Goal: Book appointment/travel/reservation

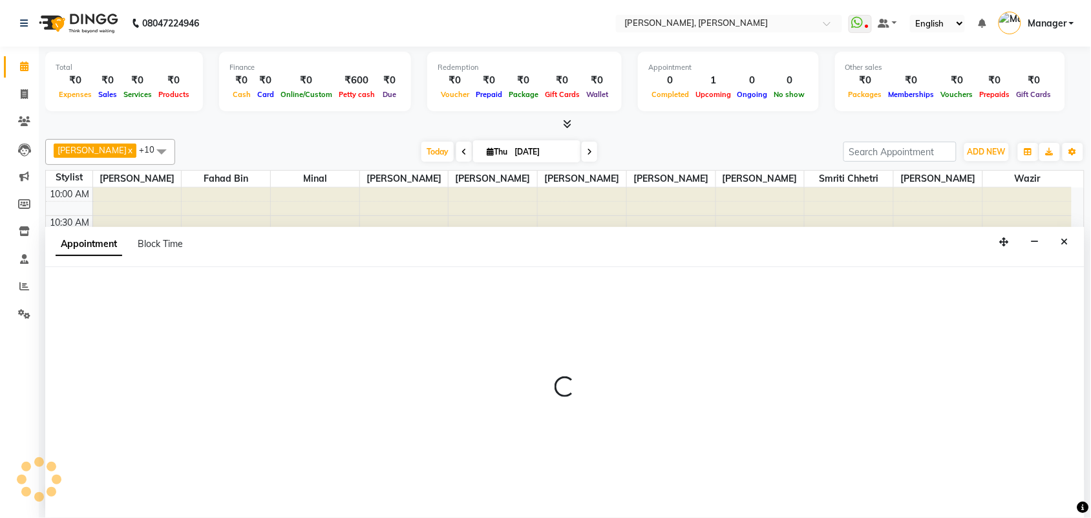
scroll to position [1, 0]
select select "63663"
select select "tentative"
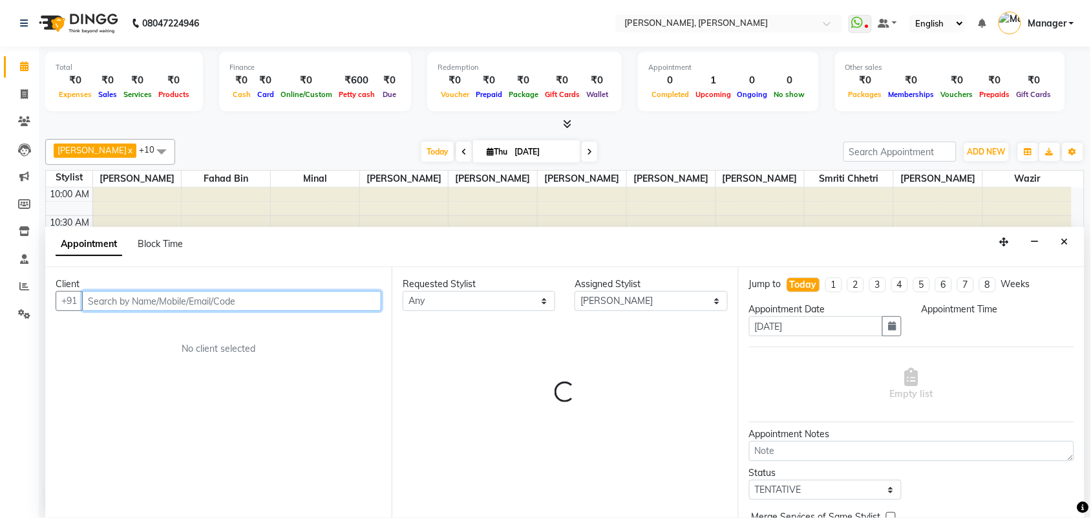
select select "780"
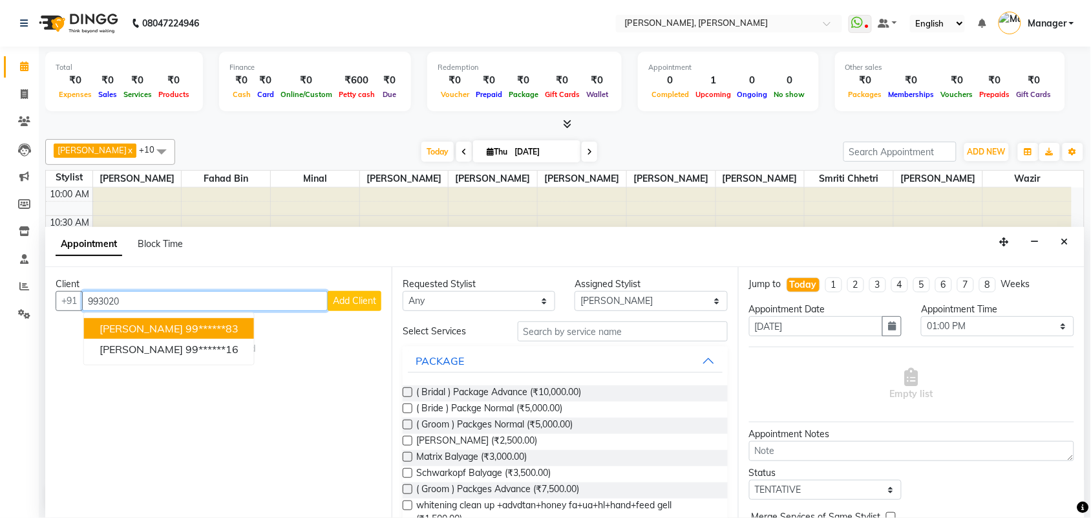
click at [116, 323] on span "[PERSON_NAME]" at bounding box center [141, 328] width 83 height 13
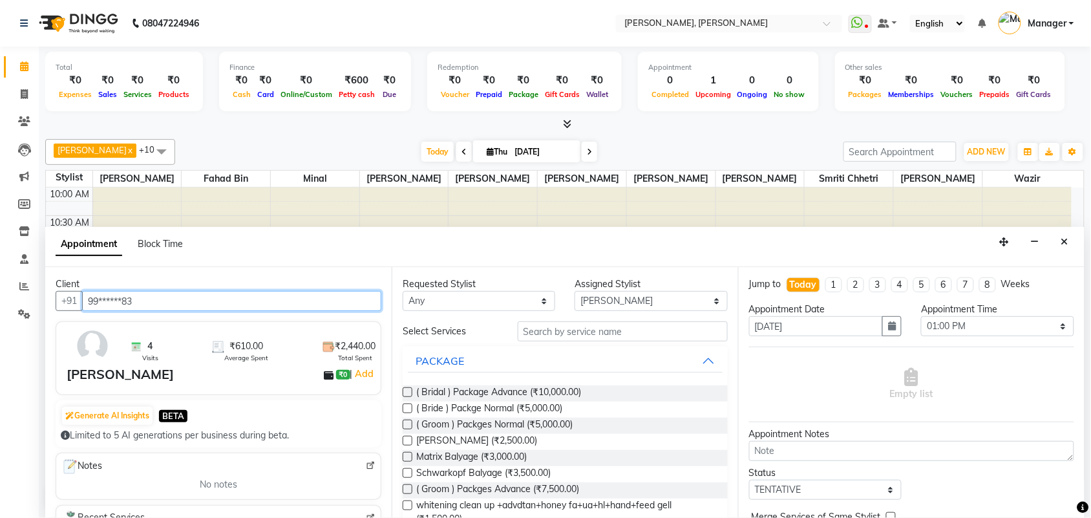
type input "99******83"
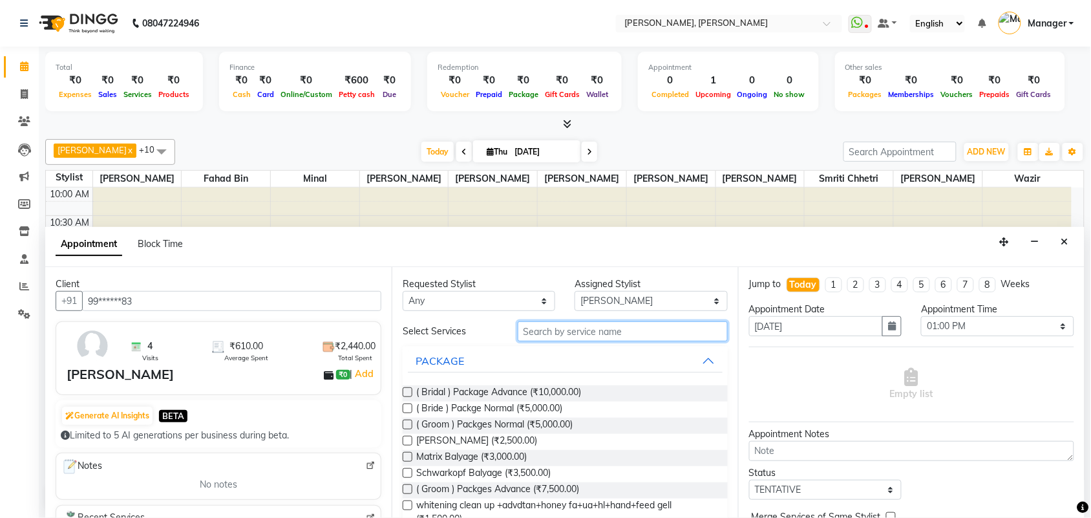
click at [616, 330] on input "text" at bounding box center [623, 331] width 210 height 20
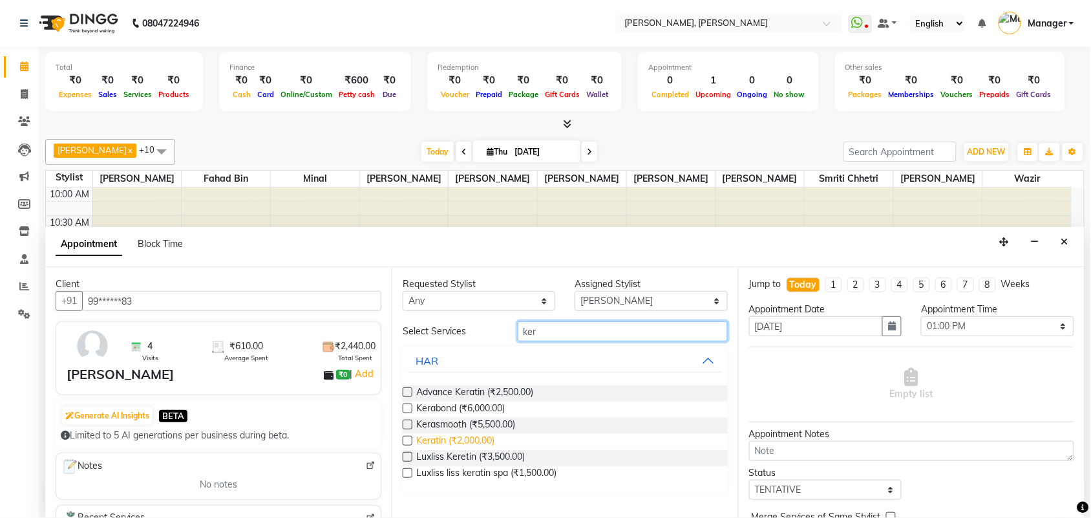
type input "ker"
click at [486, 440] on span "Keratin (₹2,000.00)" at bounding box center [455, 442] width 78 height 16
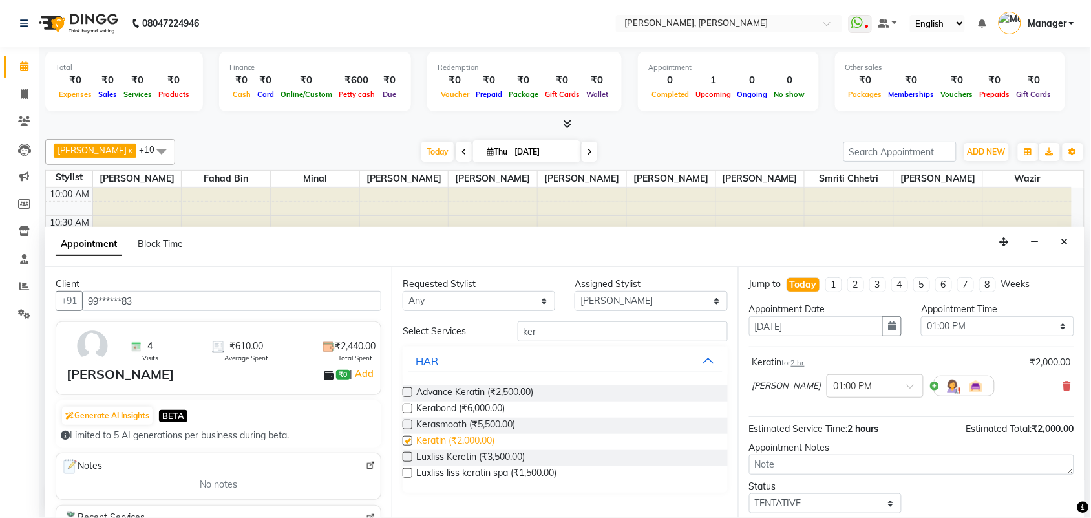
checkbox input "false"
click at [867, 509] on select "Select TENTATIVE CONFIRM CHECK-IN UPCOMING" at bounding box center [825, 503] width 153 height 20
select select "upcoming"
click at [749, 494] on select "Select TENTATIVE CONFIRM CHECK-IN UPCOMING" at bounding box center [825, 503] width 153 height 20
click at [1080, 512] on icon at bounding box center [1084, 508] width 12 height 12
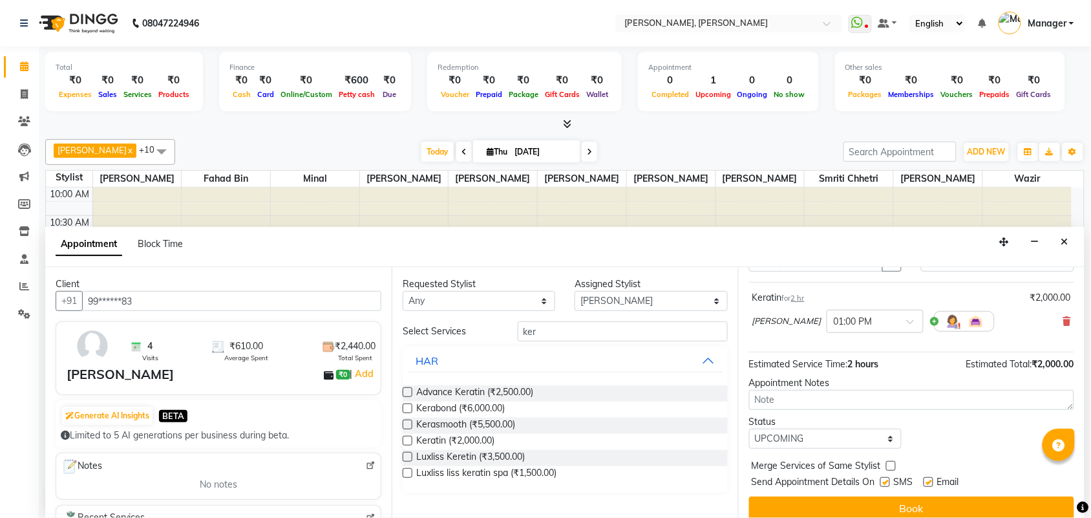
scroll to position [78, 0]
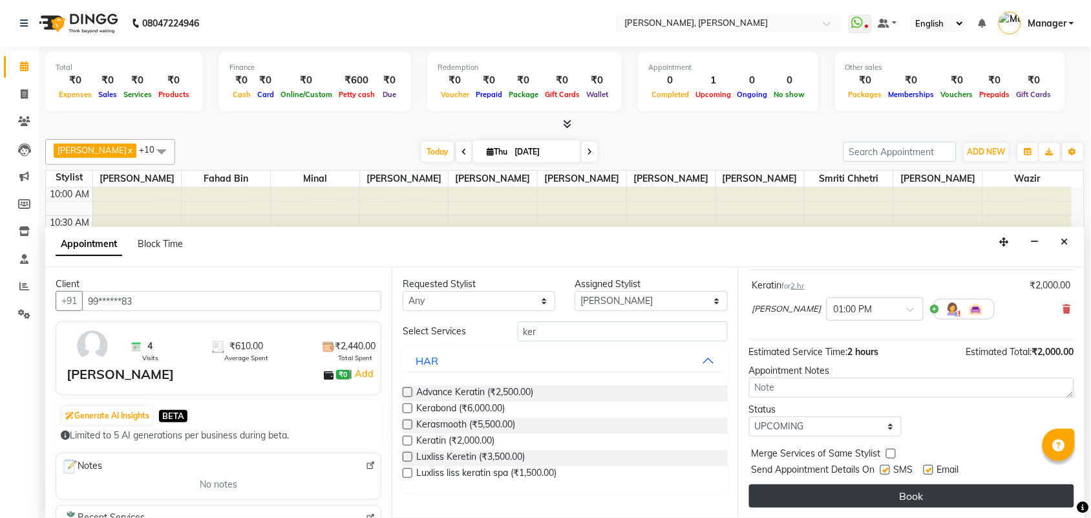
click at [947, 489] on button "Book" at bounding box center [911, 495] width 325 height 23
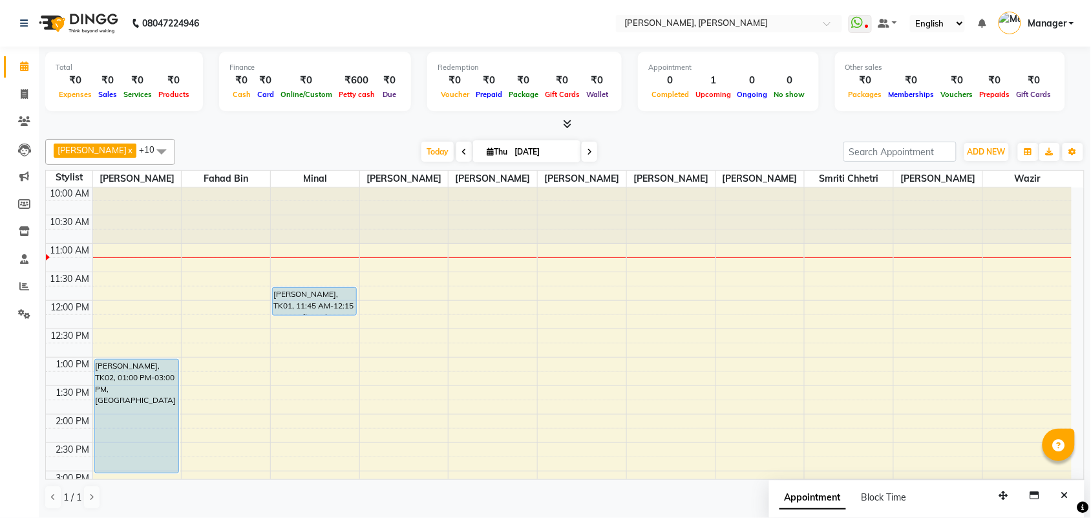
scroll to position [0, 0]
click at [152, 145] on span at bounding box center [162, 151] width 26 height 25
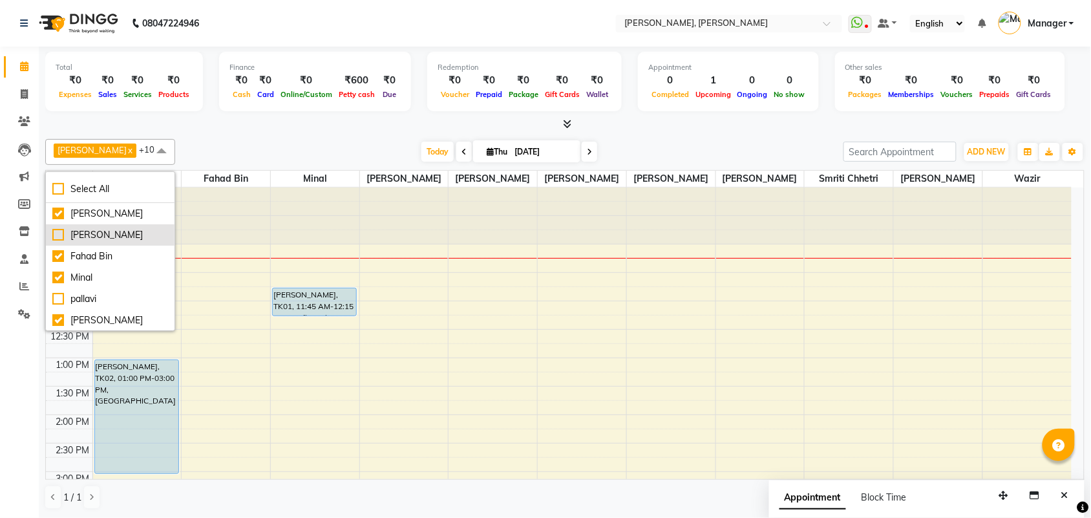
click at [122, 230] on div "[PERSON_NAME]" at bounding box center [110, 235] width 116 height 14
checkbox input "true"
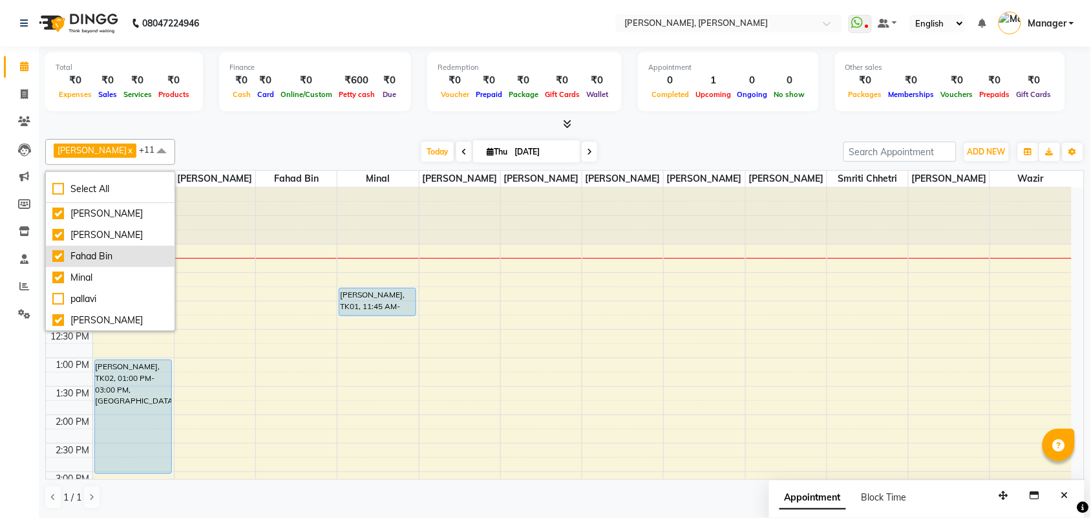
click at [94, 255] on div "Fahad Bin" at bounding box center [110, 257] width 116 height 14
checkbox input "false"
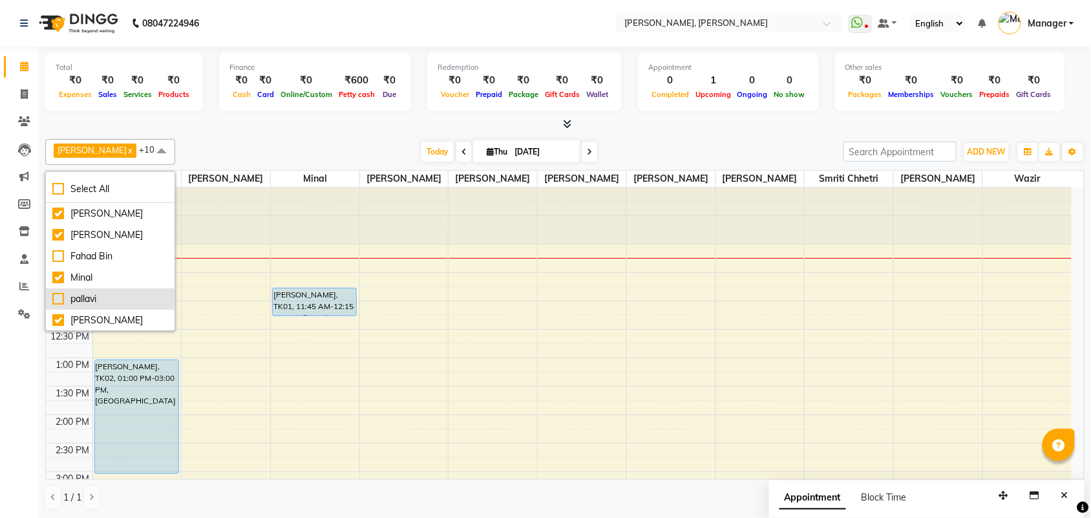
click at [69, 299] on div "pallavi" at bounding box center [110, 299] width 116 height 14
checkbox input "true"
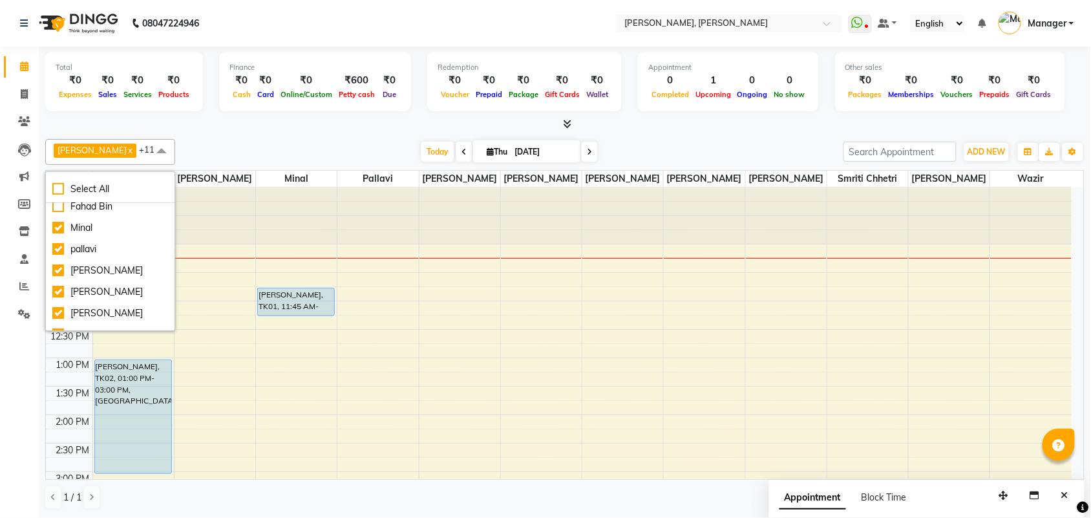
scroll to position [65, 0]
click at [60, 284] on div "[PERSON_NAME]" at bounding box center [110, 277] width 116 height 14
checkbox input "false"
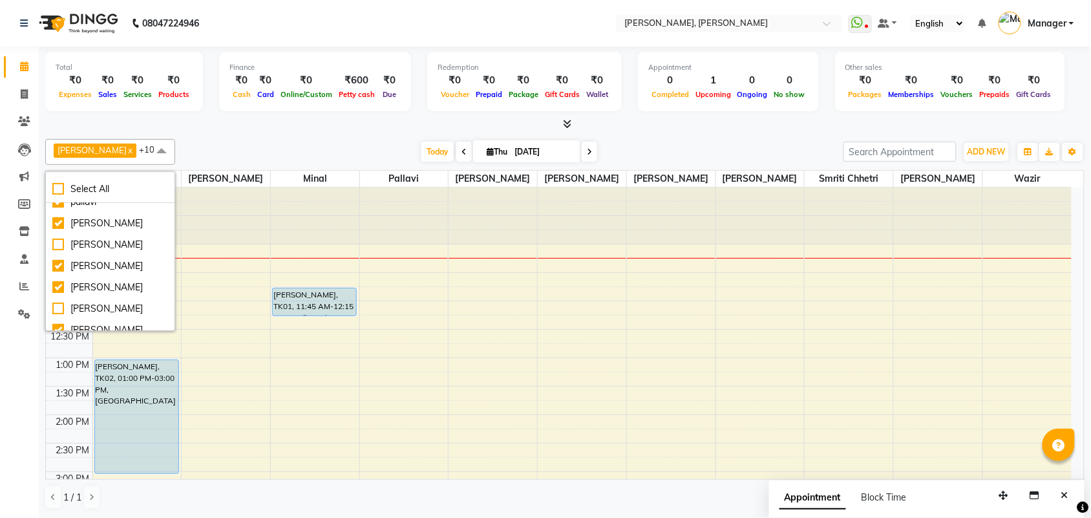
scroll to position [129, 0]
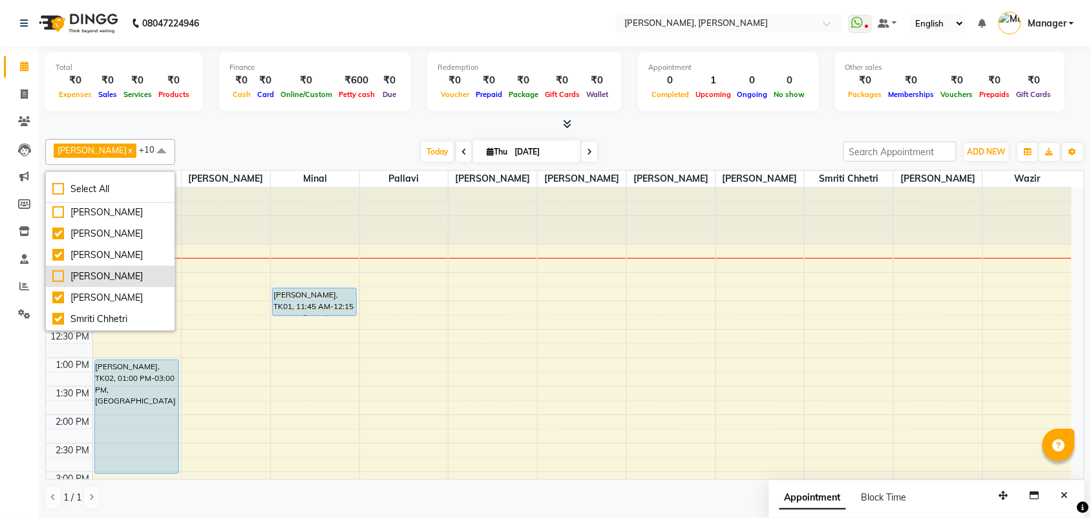
click at [83, 283] on div "[PERSON_NAME]" at bounding box center [110, 277] width 116 height 14
checkbox input "true"
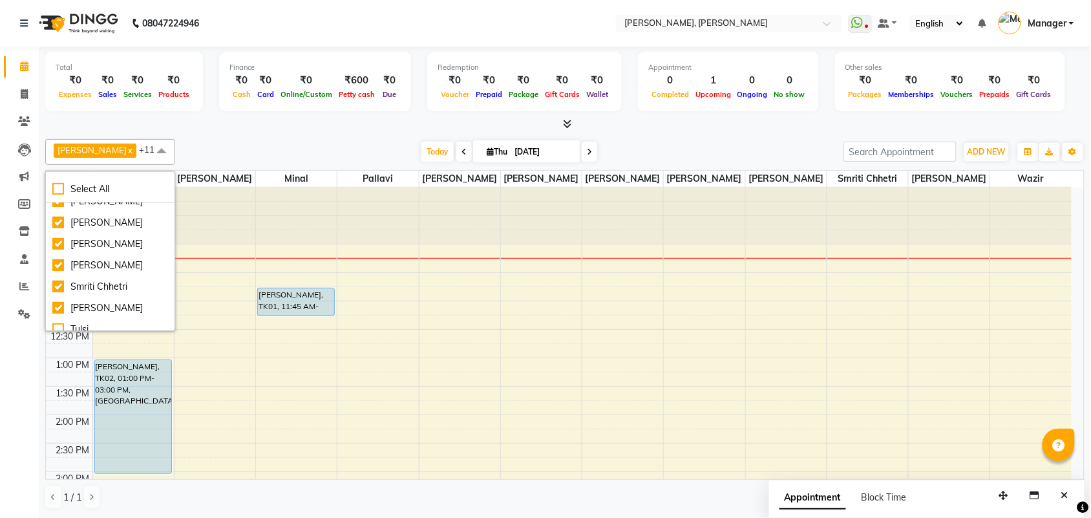
scroll to position [194, 0]
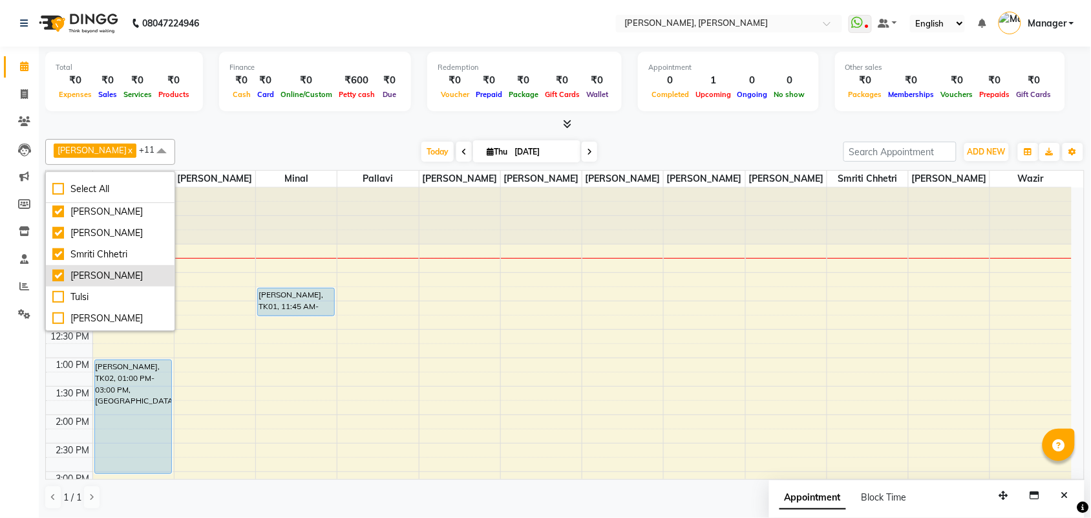
click at [94, 283] on div "[PERSON_NAME]" at bounding box center [110, 276] width 116 height 14
checkbox input "false"
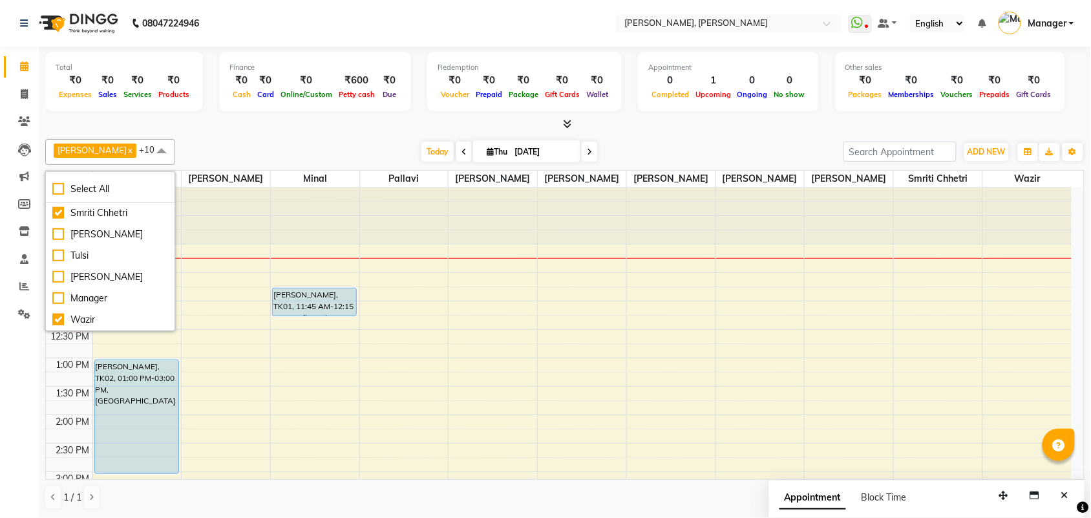
scroll to position [248, 0]
click at [149, 154] on span at bounding box center [162, 151] width 26 height 25
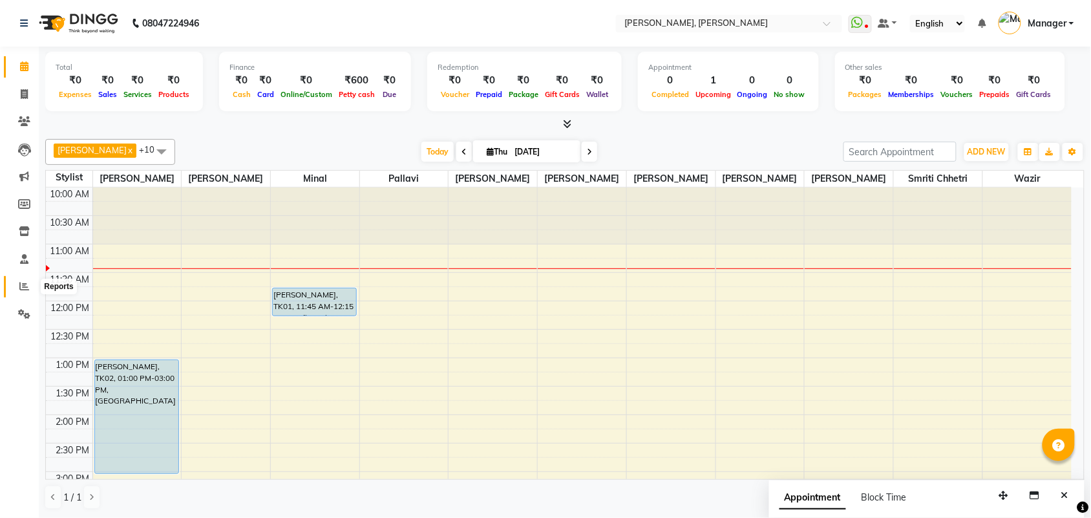
click at [24, 282] on icon at bounding box center [24, 286] width 10 height 10
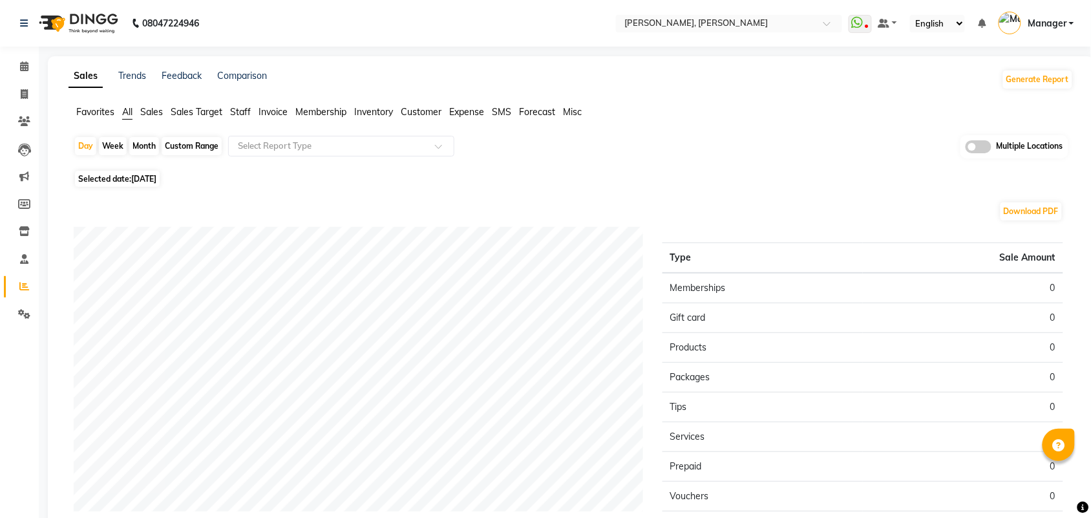
click at [249, 114] on span "Staff" at bounding box center [240, 112] width 21 height 12
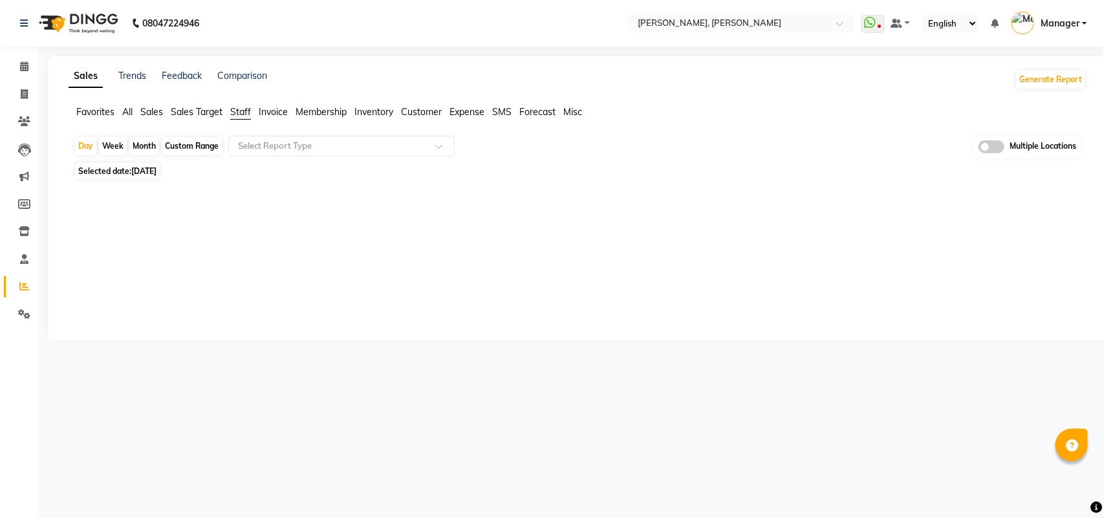
click at [144, 144] on div "Month" at bounding box center [144, 146] width 30 height 18
select select "9"
select select "2025"
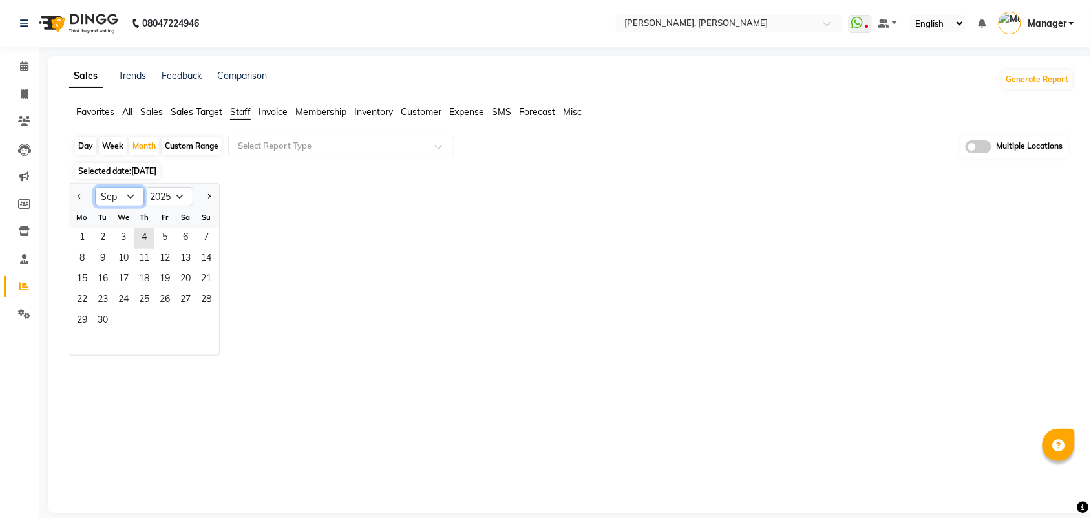
click at [131, 198] on select "Jan Feb Mar Apr May Jun [DATE] Aug Sep Oct Nov Dec" at bounding box center [119, 196] width 49 height 19
select select "8"
click at [95, 187] on select "Jan Feb Mar Apr May Jun [DATE] Aug Sep Oct Nov Dec" at bounding box center [119, 196] width 49 height 19
click at [166, 237] on span "1" at bounding box center [165, 238] width 21 height 21
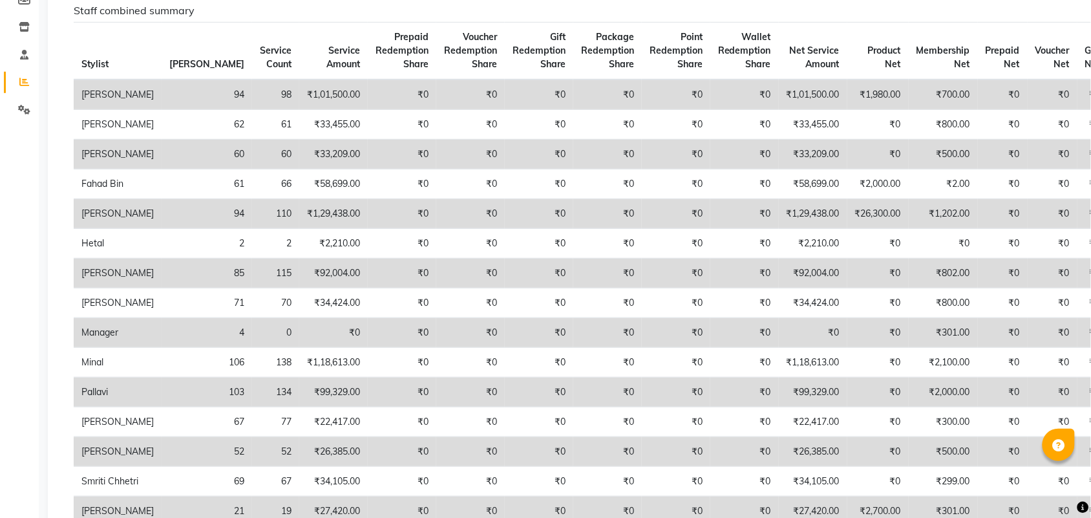
scroll to position [237, 0]
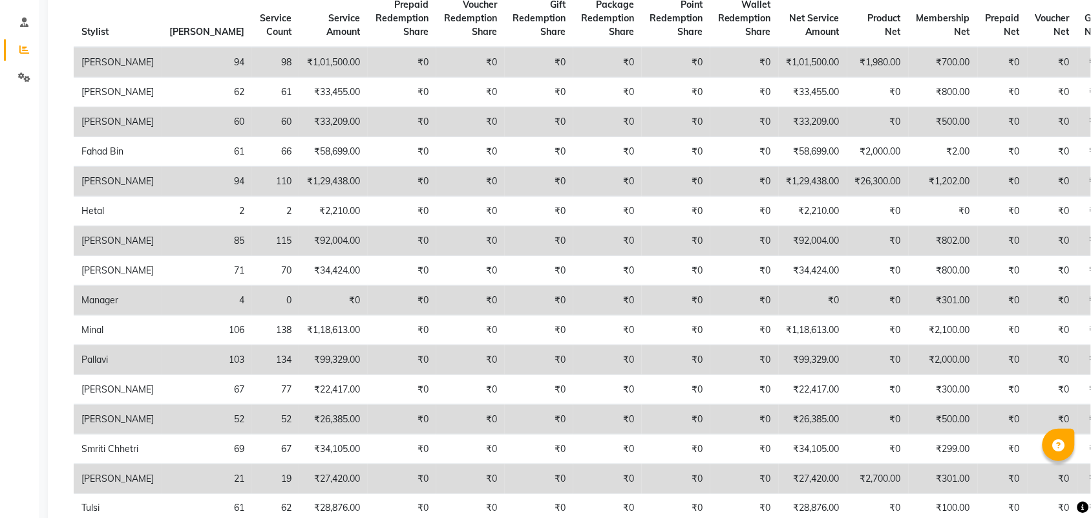
click at [1086, 508] on icon at bounding box center [1084, 508] width 12 height 12
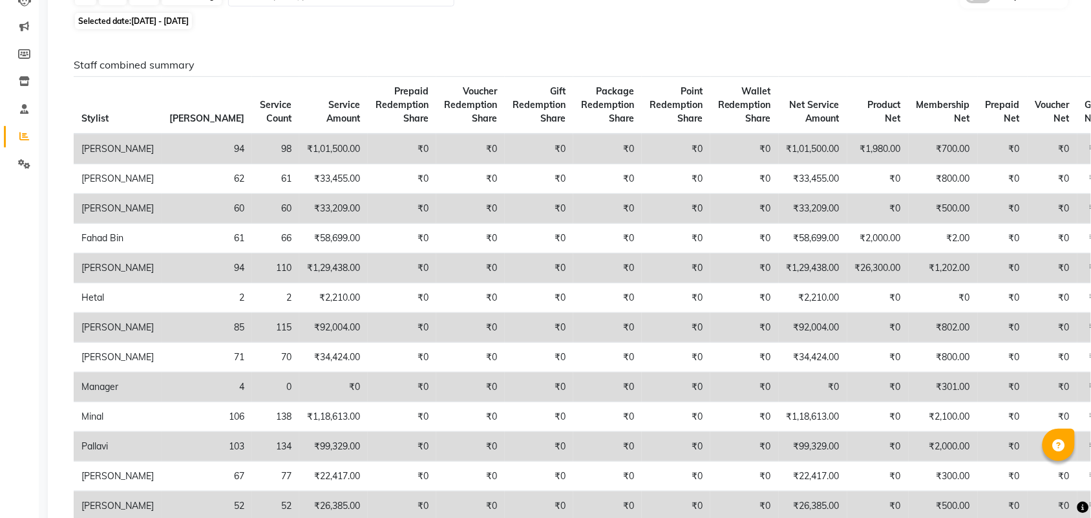
scroll to position [0, 0]
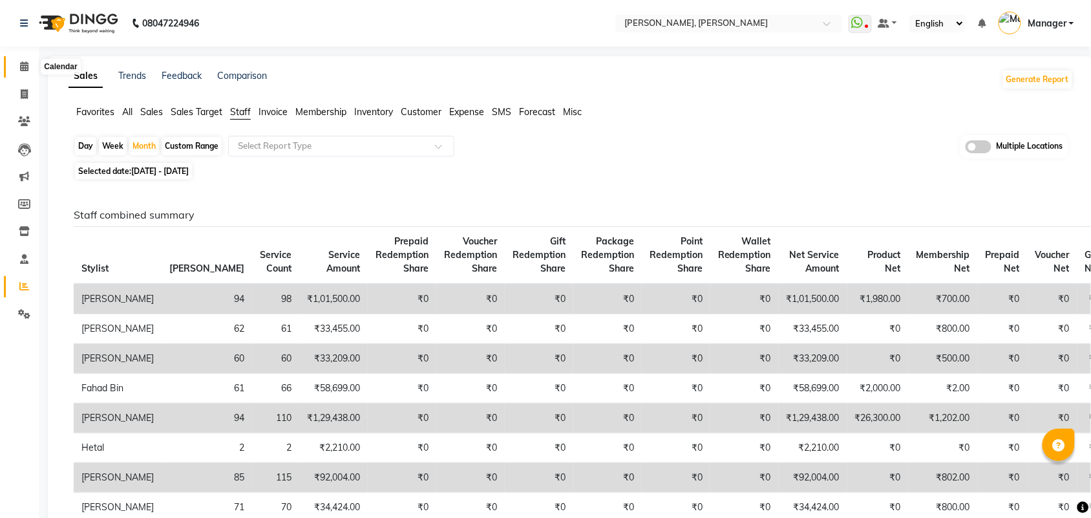
click at [31, 65] on span at bounding box center [24, 66] width 23 height 15
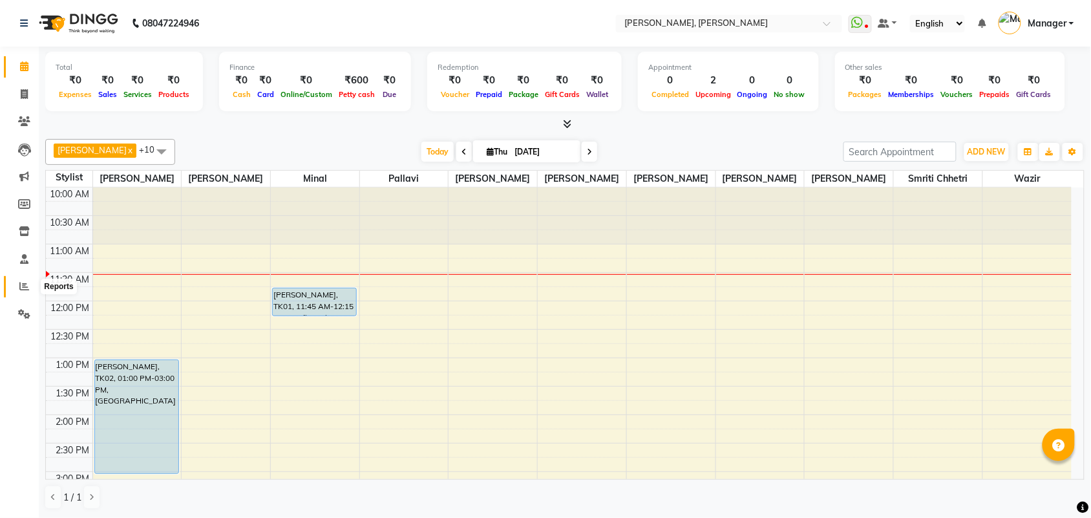
click at [23, 289] on icon at bounding box center [24, 286] width 10 height 10
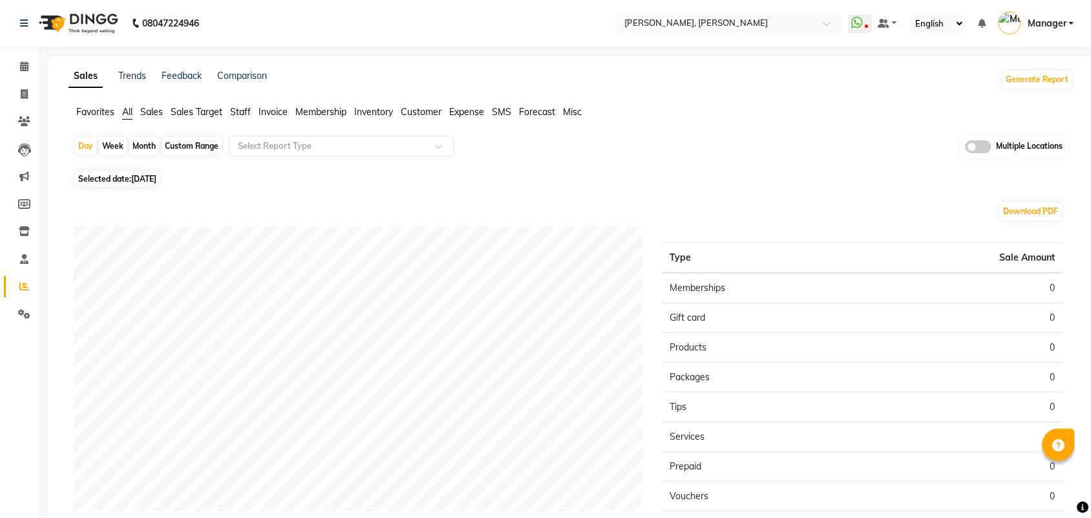
click at [241, 107] on span "Staff" at bounding box center [240, 112] width 21 height 12
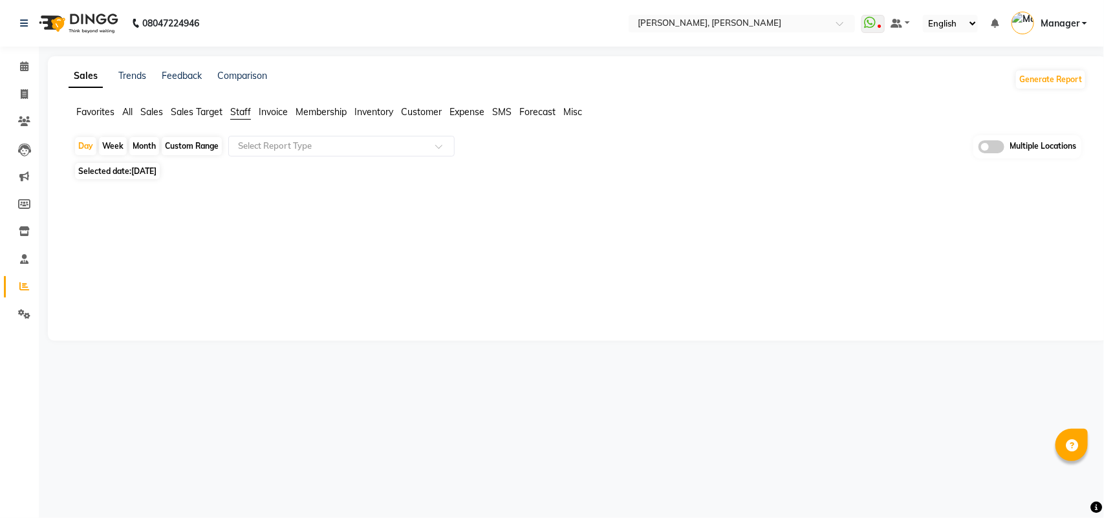
click at [147, 145] on div "Month" at bounding box center [144, 146] width 30 height 18
select select "9"
select select "2025"
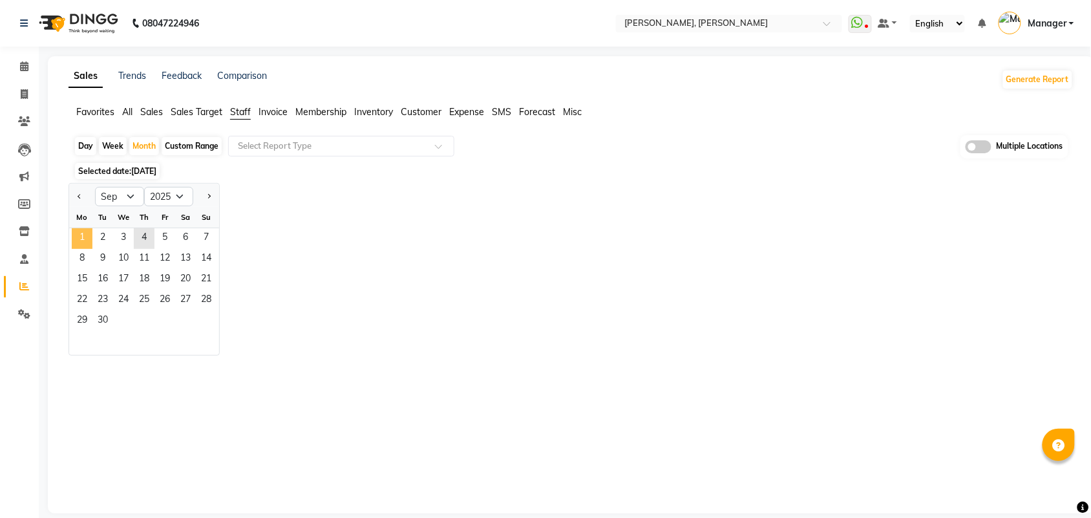
click at [81, 237] on span "1" at bounding box center [82, 238] width 21 height 21
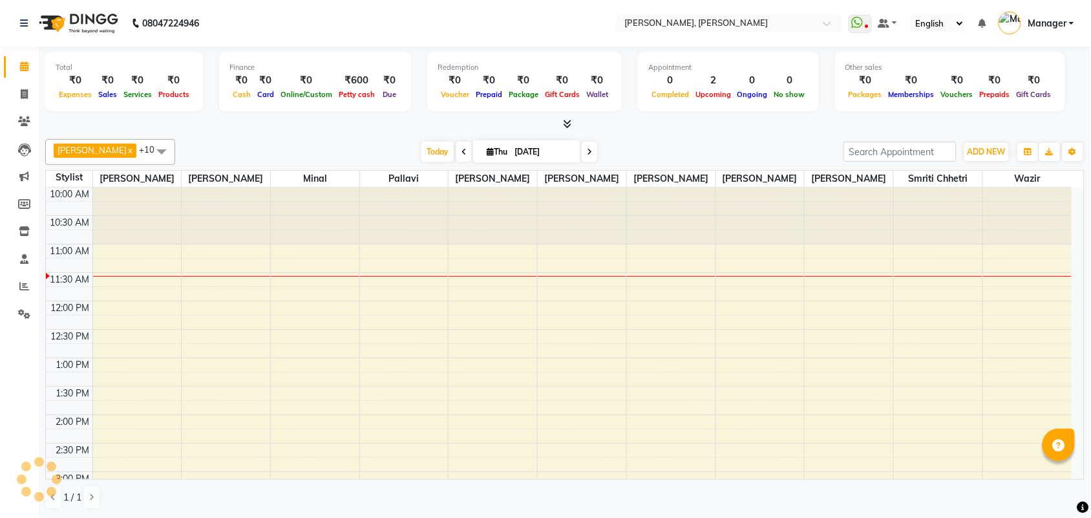
scroll to position [58, 0]
